Goal: Task Accomplishment & Management: Manage account settings

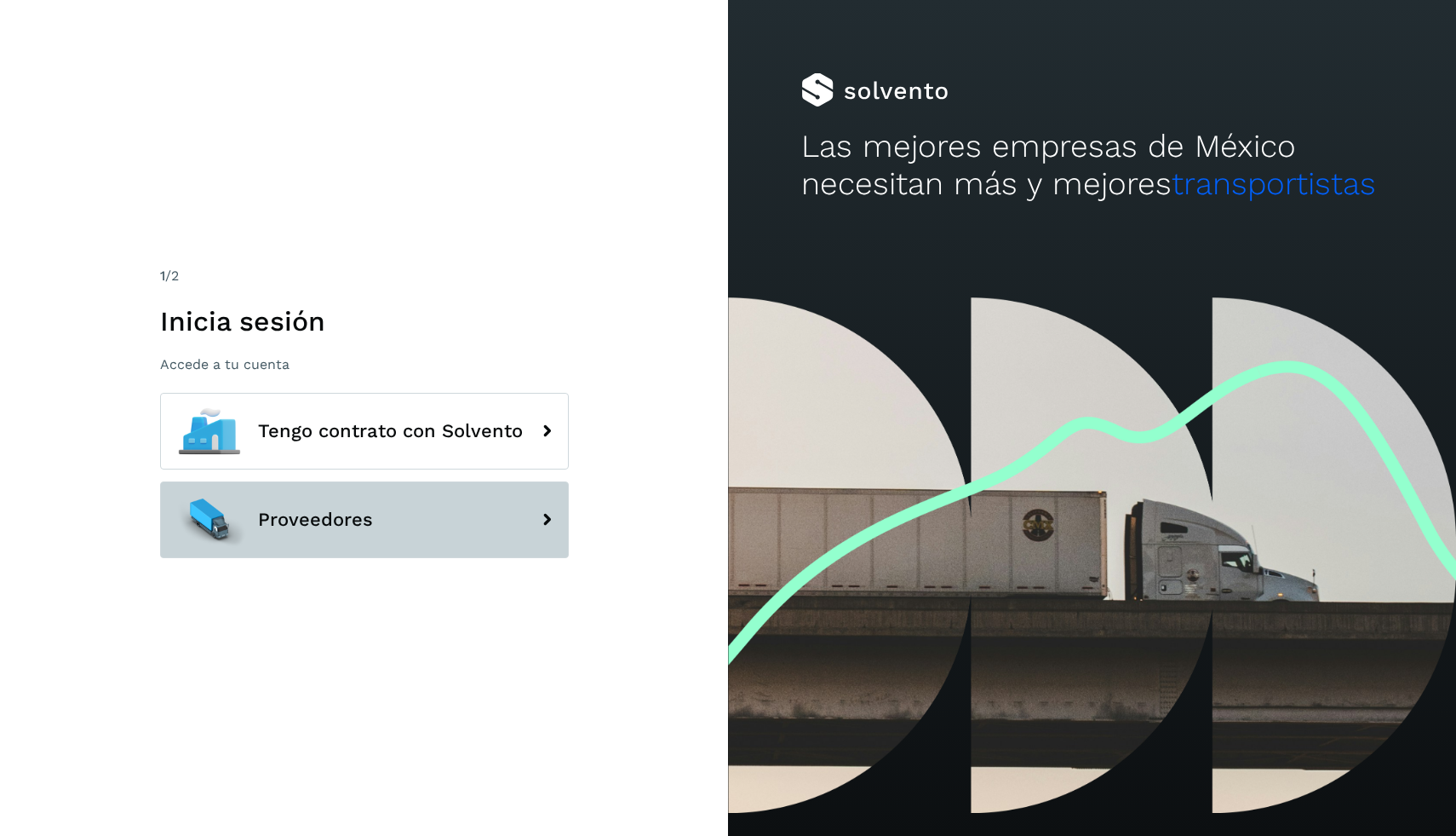
click at [438, 522] on button "Proveedores" at bounding box center [364, 519] width 408 height 77
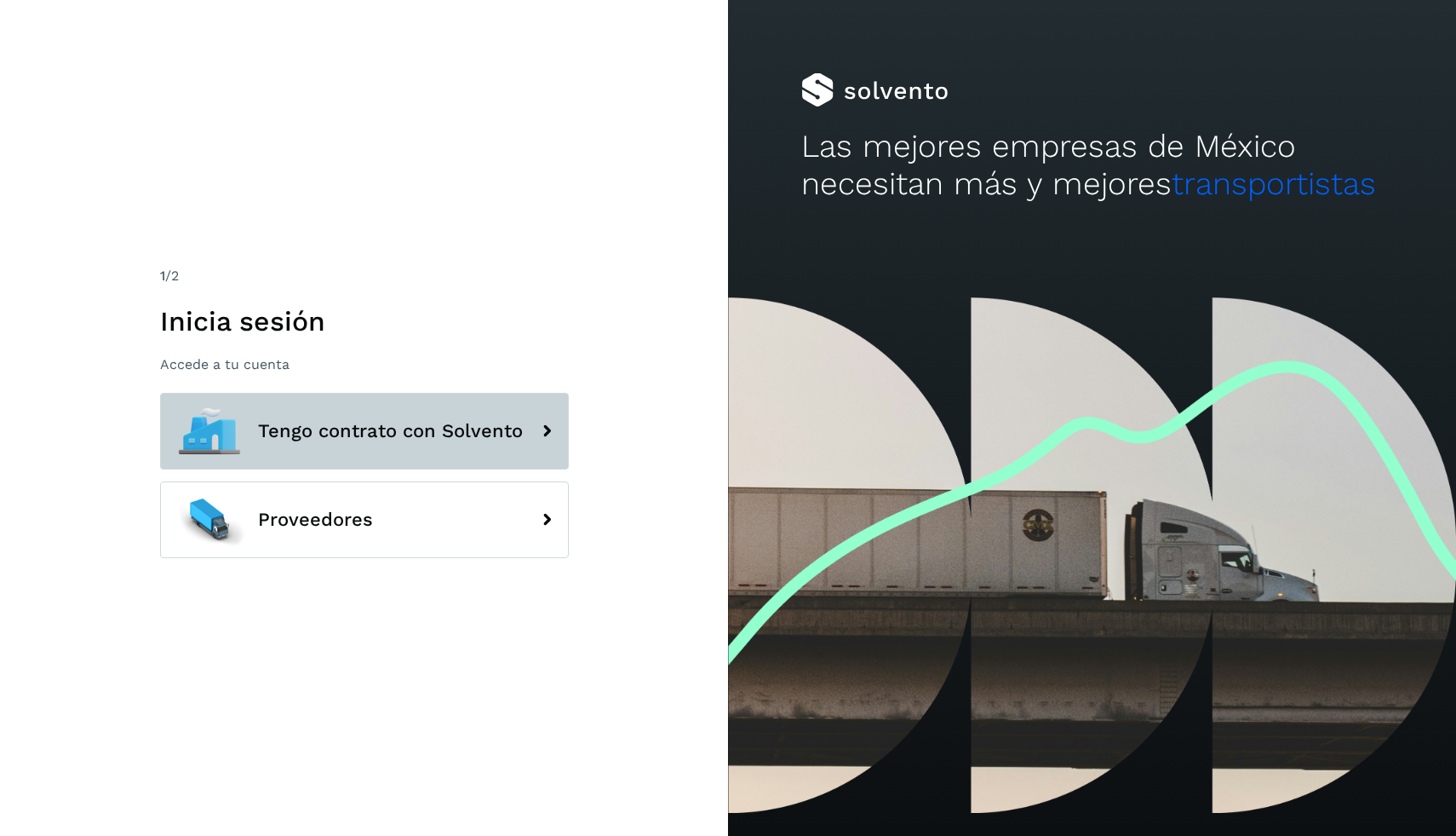
click at [361, 421] on span "Tengo contrato con Solvento" at bounding box center [391, 431] width 265 height 21
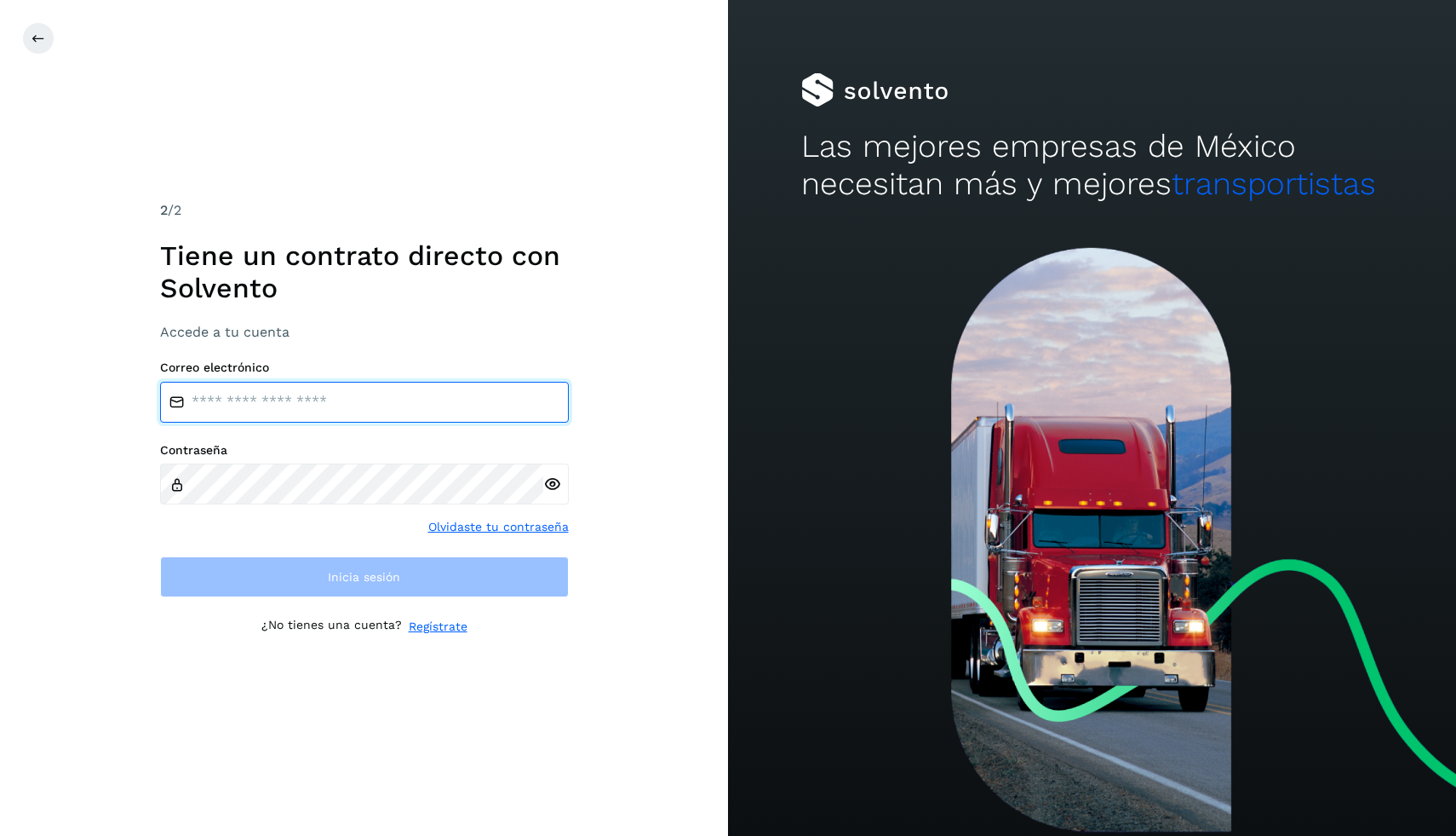
click at [402, 420] on input "email" at bounding box center [364, 402] width 408 height 41
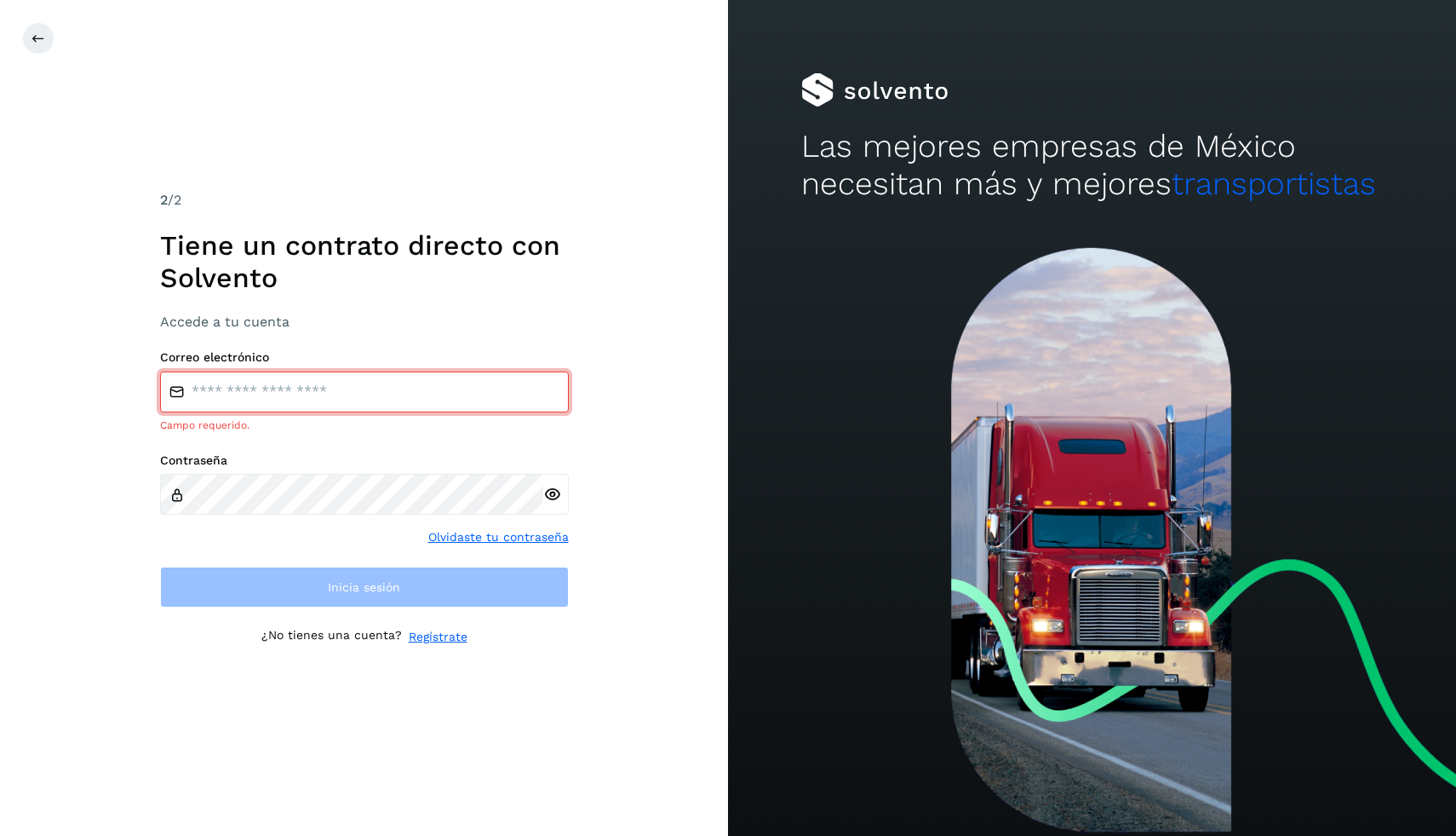
type input "**********"
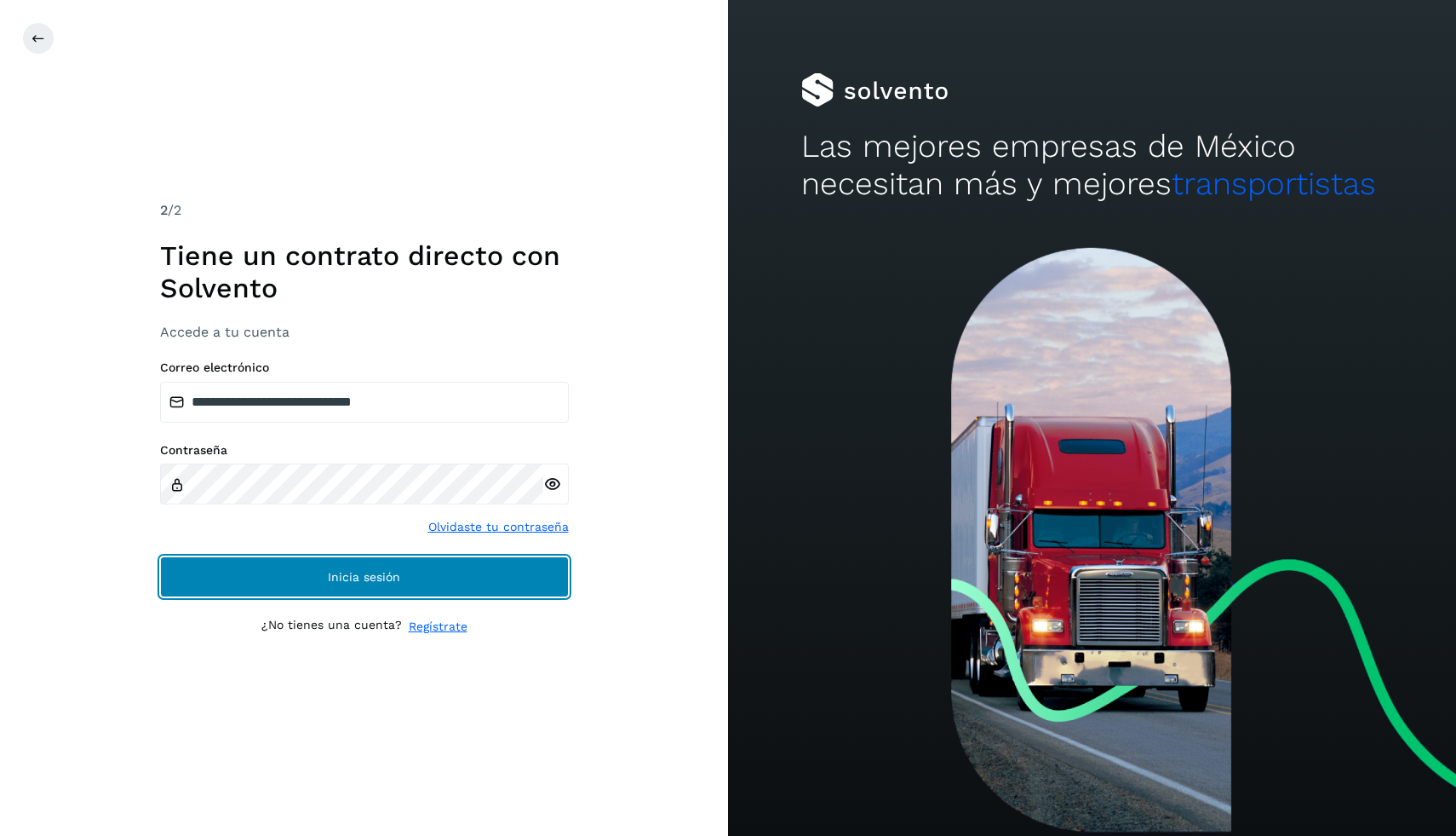
click at [455, 578] on button "Inicia sesión" at bounding box center [364, 577] width 408 height 41
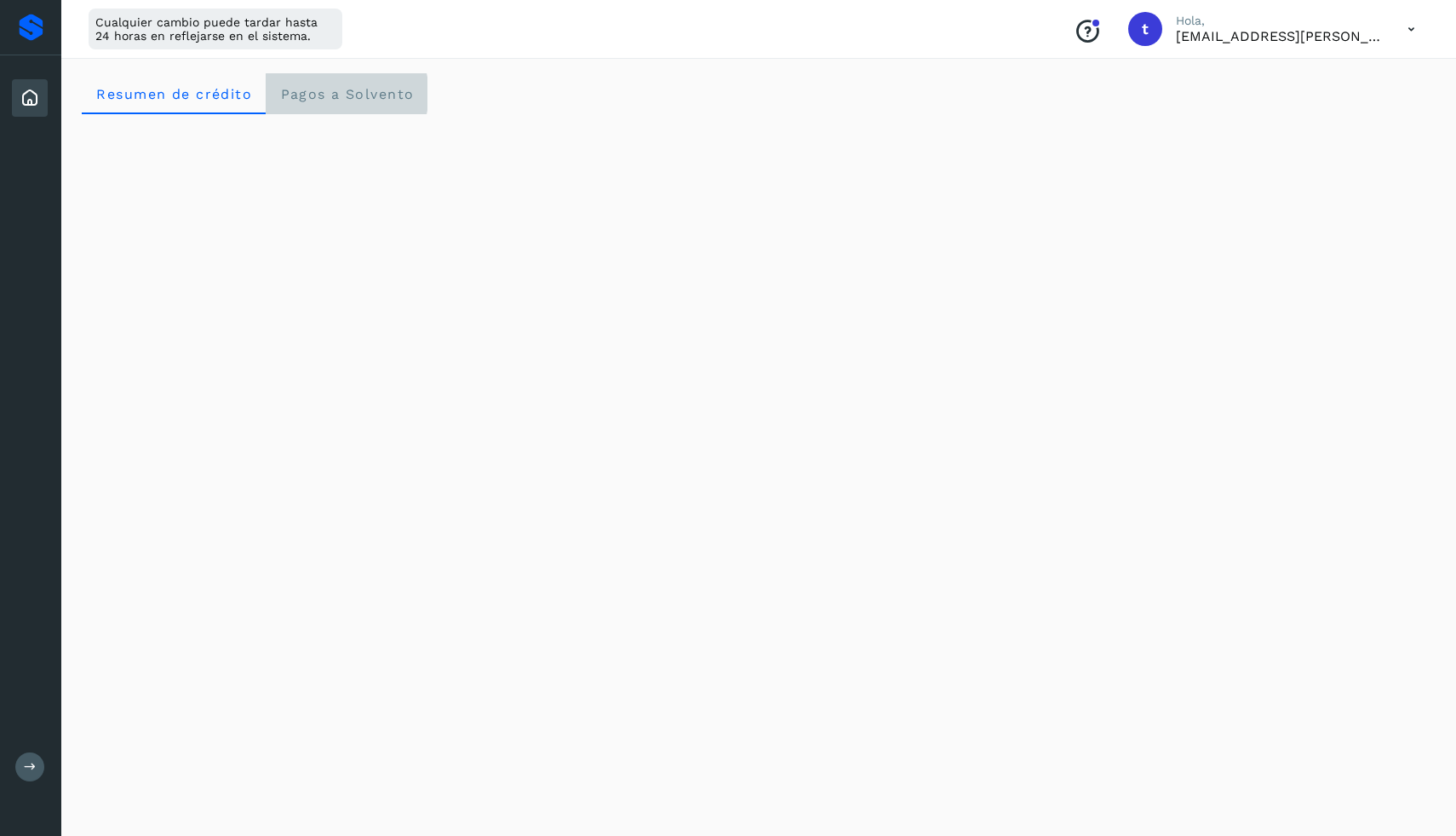
click at [352, 99] on span "Pagos a Solvento" at bounding box center [347, 94] width 135 height 16
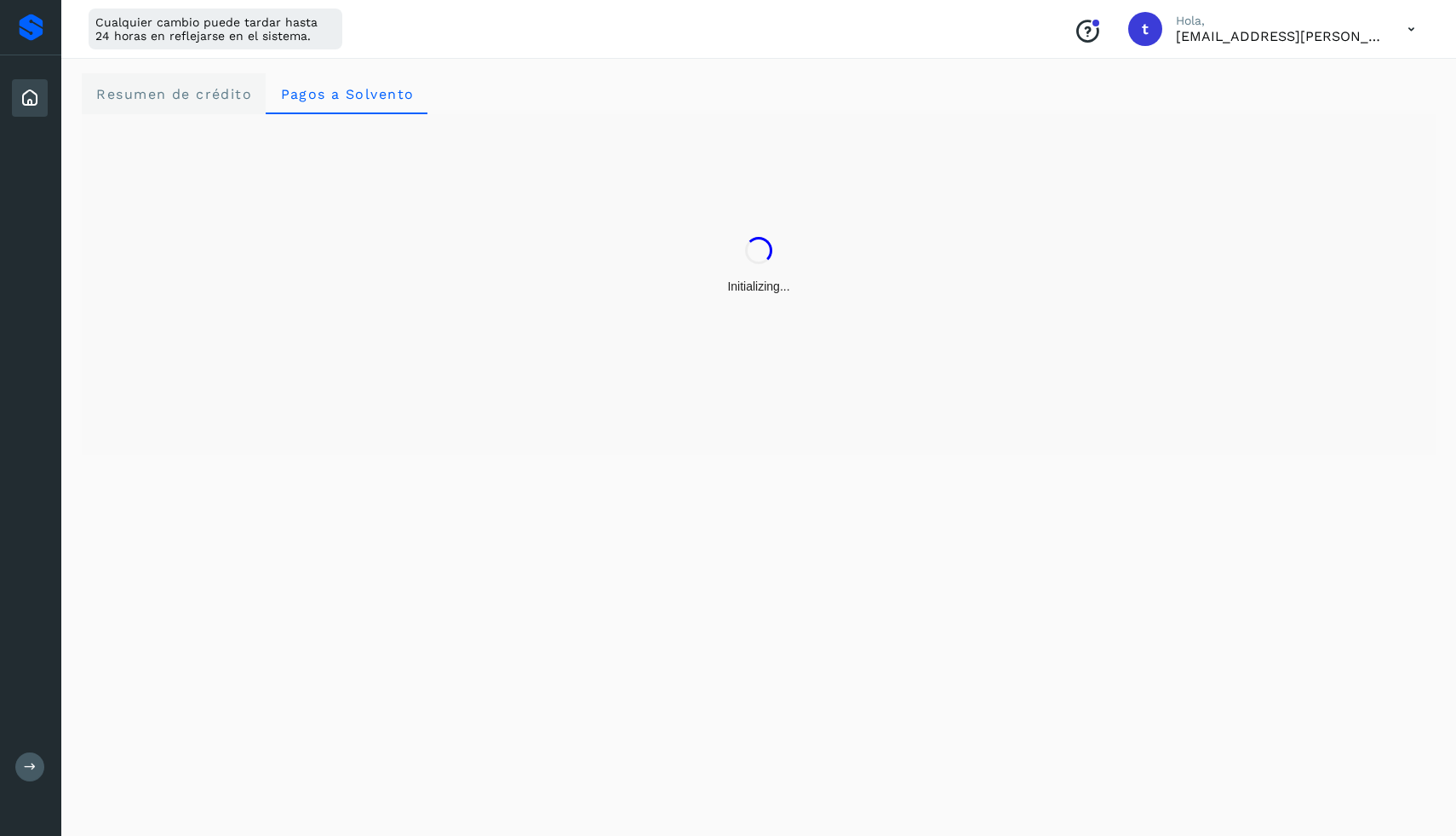
click at [216, 112] on crédito "Resumen de crédito" at bounding box center [173, 94] width 184 height 41
click at [34, 33] on div at bounding box center [31, 27] width 25 height 27
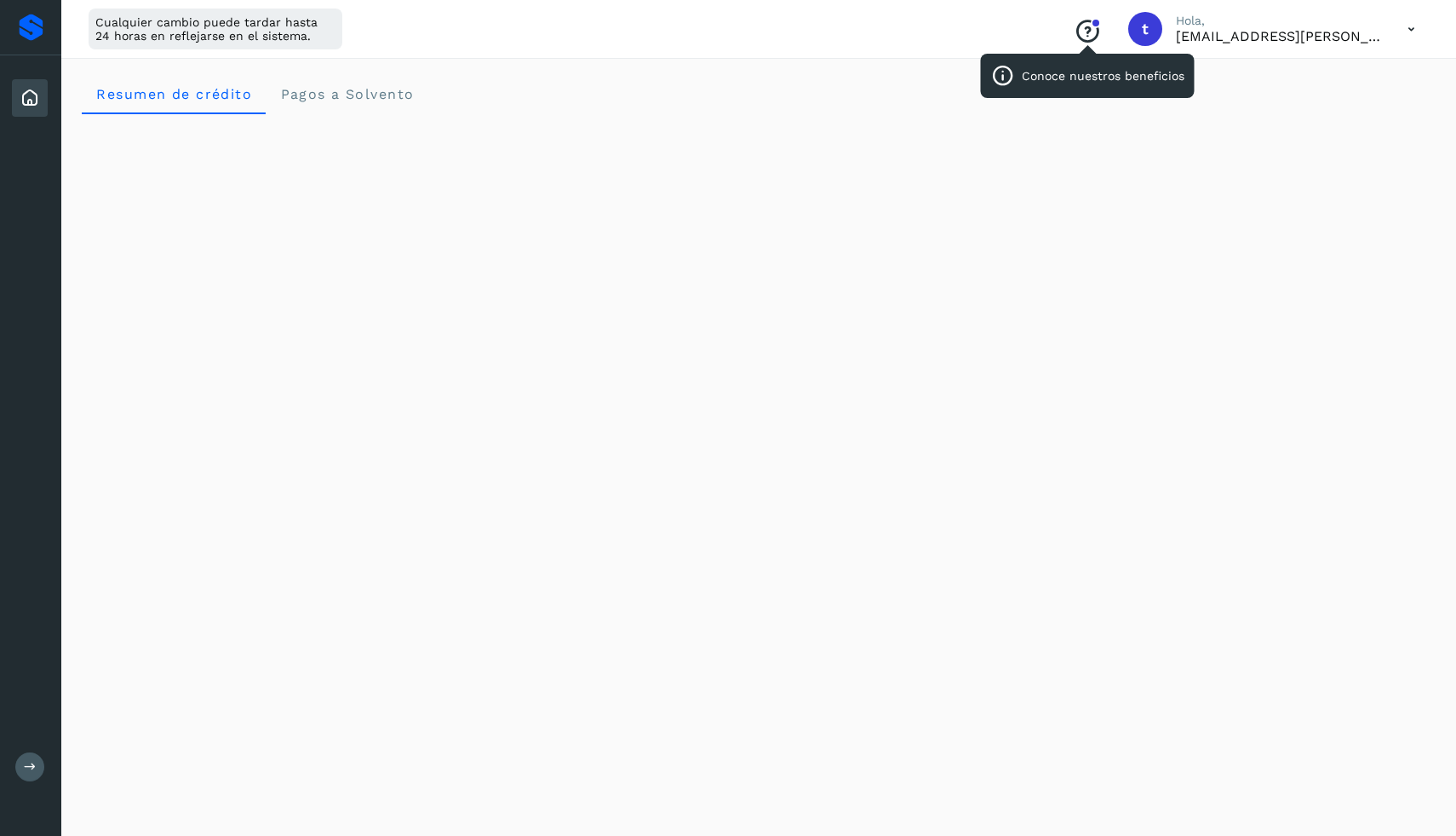
click at [1086, 32] on icon "Conoce nuestros beneficios" at bounding box center [1087, 31] width 27 height 27
click at [1313, 36] on p "[EMAIL_ADDRESS][PERSON_NAME][DOMAIN_NAME]" at bounding box center [1278, 36] width 205 height 16
click at [1409, 30] on icon at bounding box center [1411, 29] width 35 height 35
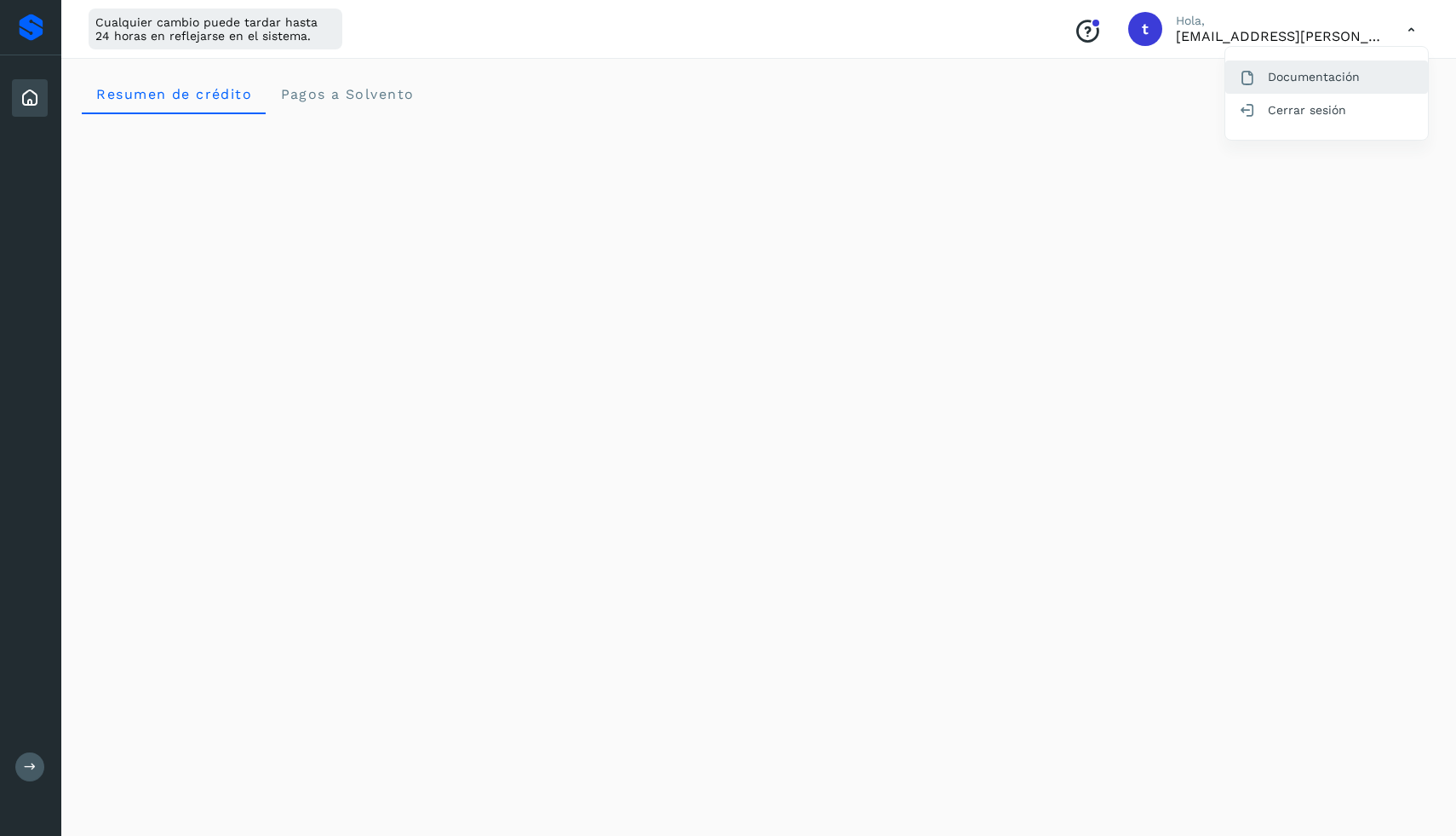
click at [1324, 80] on div "Documentación" at bounding box center [1326, 77] width 203 height 32
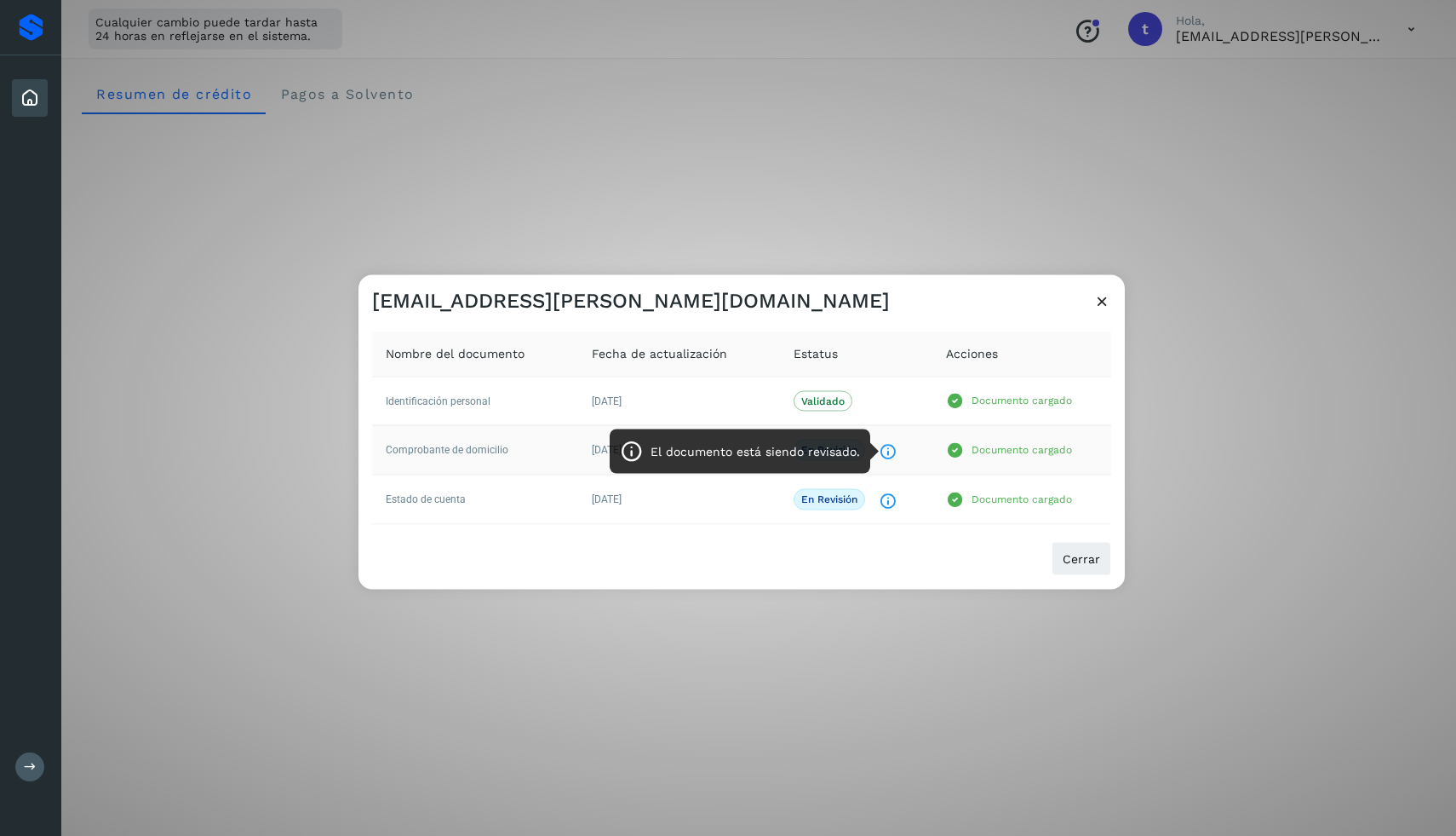
click at [885, 443] on icon "El documento está siendo revisado." at bounding box center [888, 452] width 18 height 18
click at [885, 449] on icon "El documento está siendo revisado." at bounding box center [888, 452] width 18 height 18
click at [844, 454] on p "En revisión" at bounding box center [829, 449] width 56 height 12
click at [1093, 297] on icon at bounding box center [1102, 300] width 18 height 18
